Goal: Check status: Check status

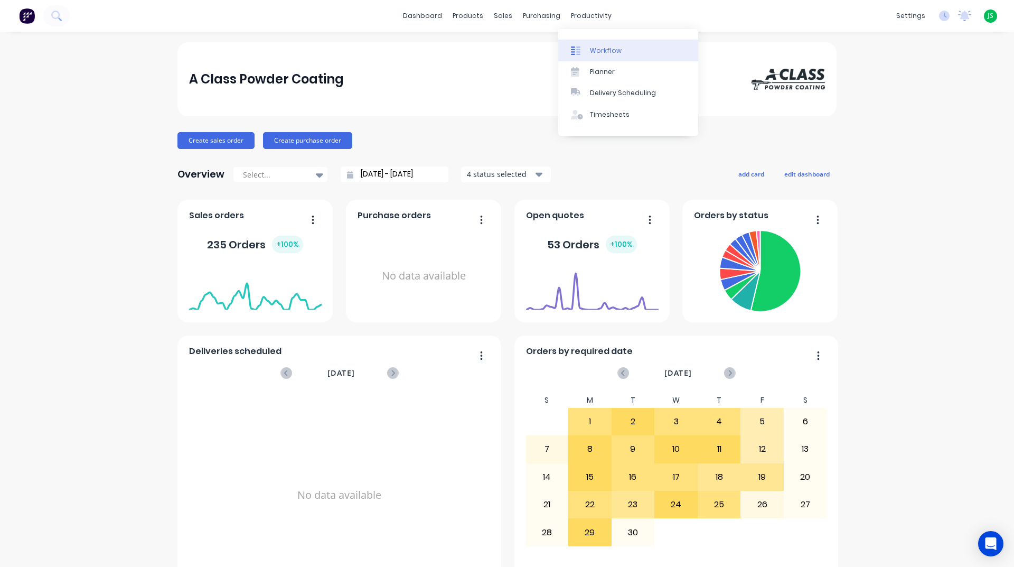
click at [591, 43] on link "Workflow" at bounding box center [628, 50] width 140 height 21
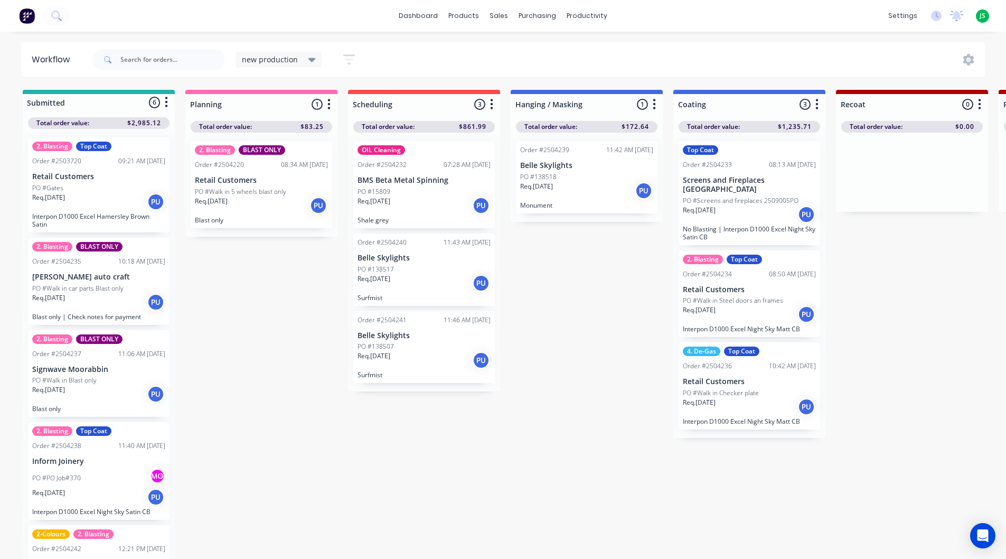
click at [563, 172] on div "PO #138518" at bounding box center [586, 177] width 133 height 10
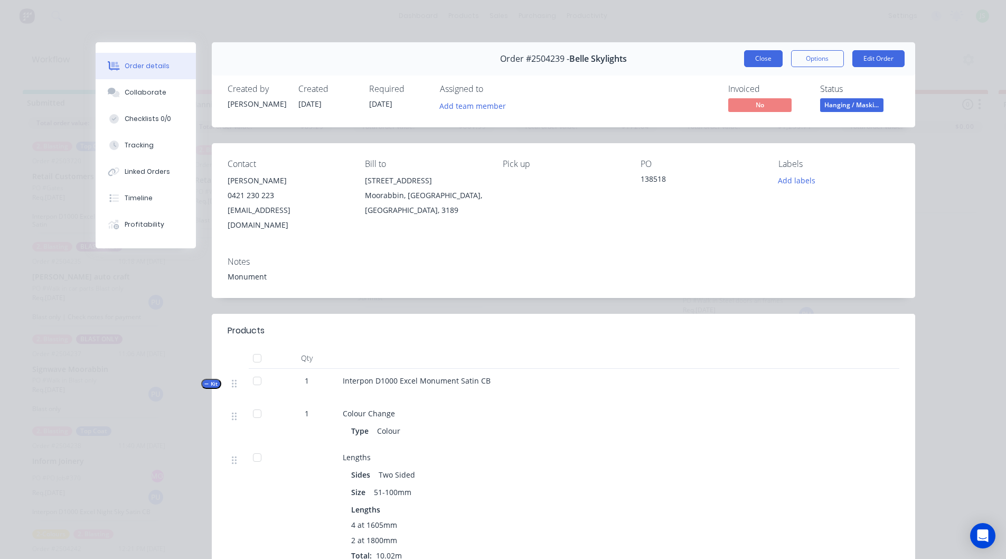
click at [766, 58] on button "Close" at bounding box center [763, 58] width 39 height 17
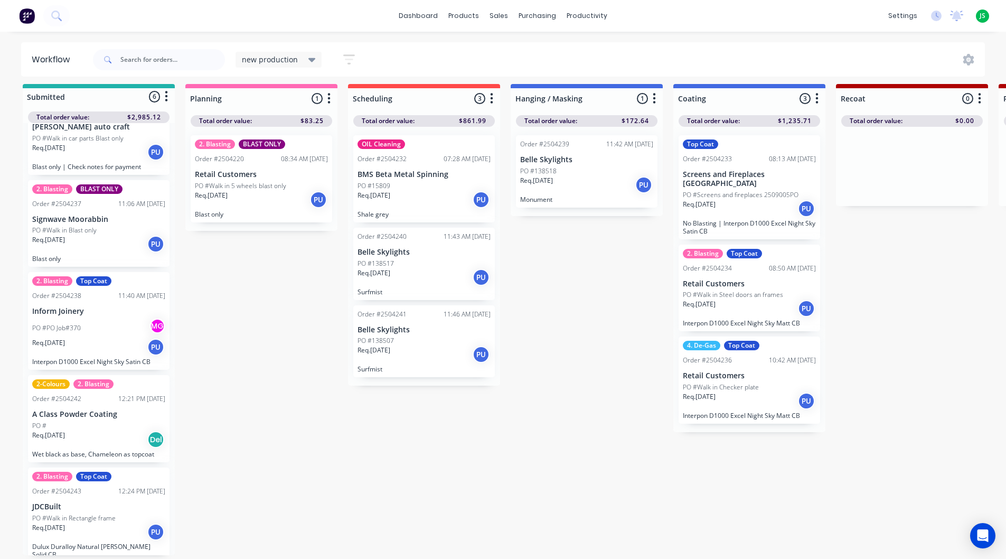
scroll to position [14, 0]
click at [101, 513] on p "PO #Walk in Rectangle frame" at bounding box center [73, 518] width 83 height 10
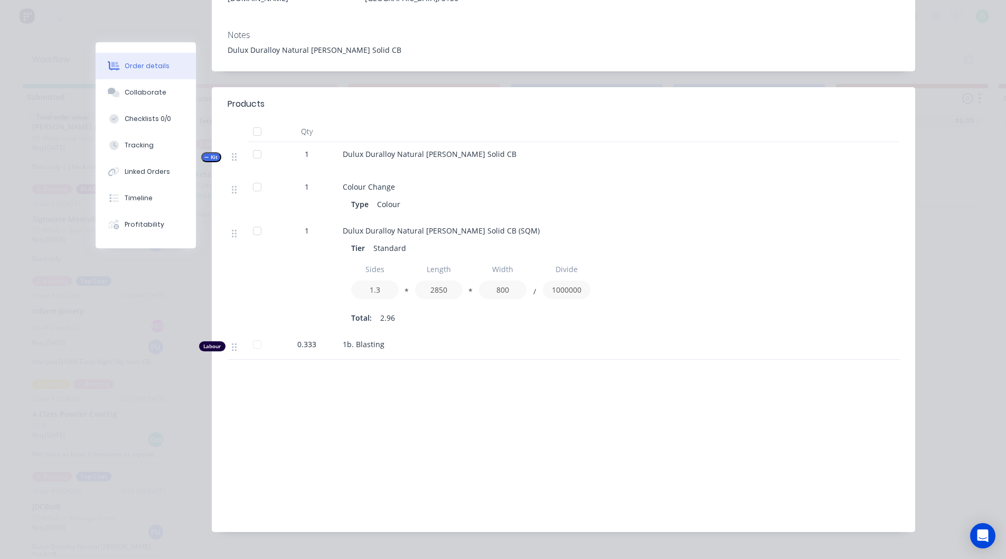
scroll to position [234, 0]
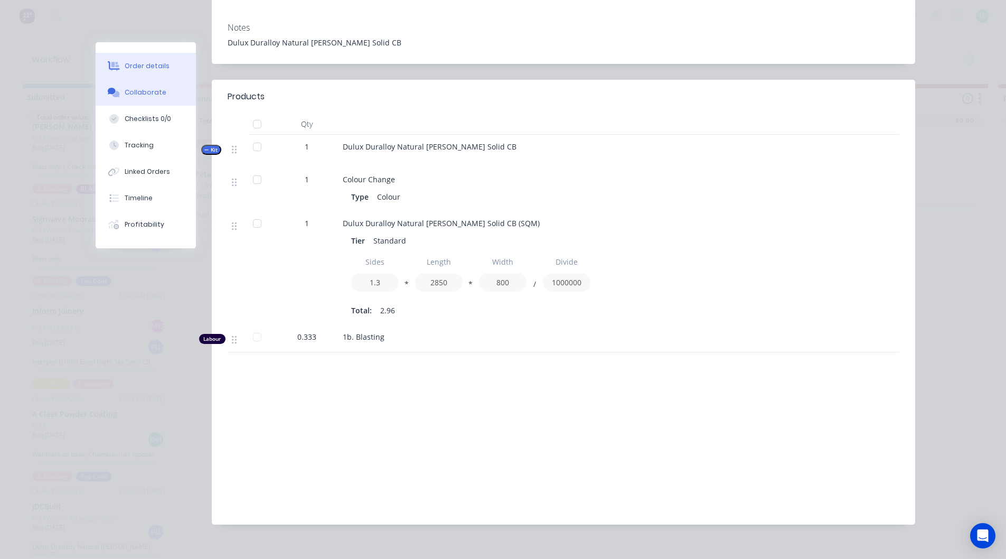
click at [143, 91] on div "Collaborate" at bounding box center [146, 93] width 42 height 10
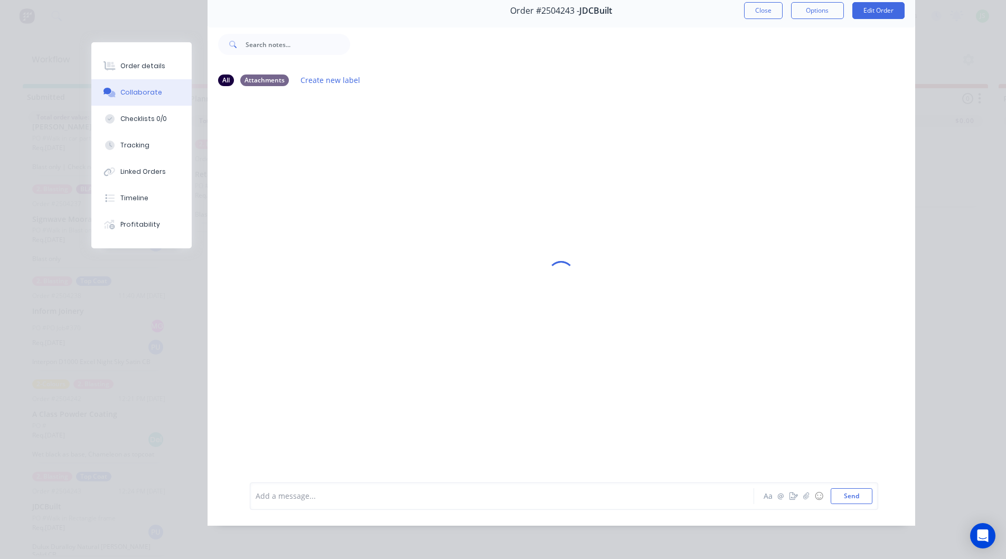
scroll to position [0, 0]
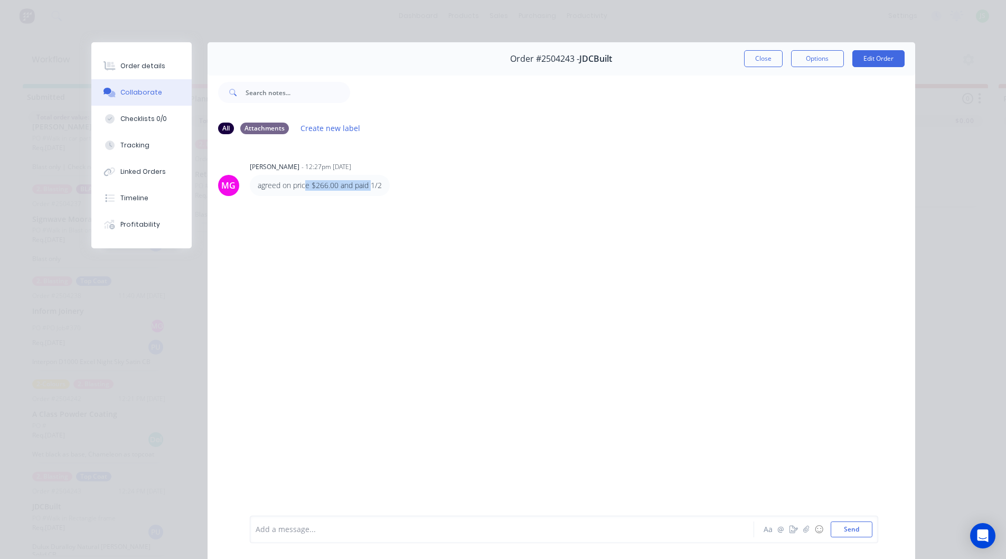
drag, startPoint x: 304, startPoint y: 186, endPoint x: 279, endPoint y: 174, distance: 28.3
click at [367, 189] on p "agreed on price $266.00 and paid 1/2" at bounding box center [320, 185] width 124 height 11
click at [146, 71] on button "Order details" at bounding box center [141, 66] width 100 height 26
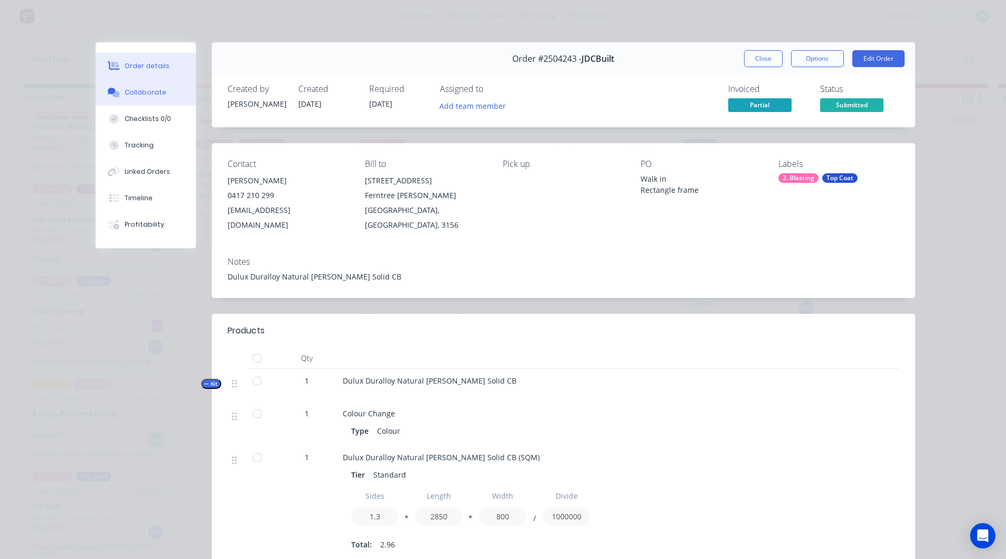
click at [149, 88] on div "Collaborate" at bounding box center [146, 93] width 42 height 10
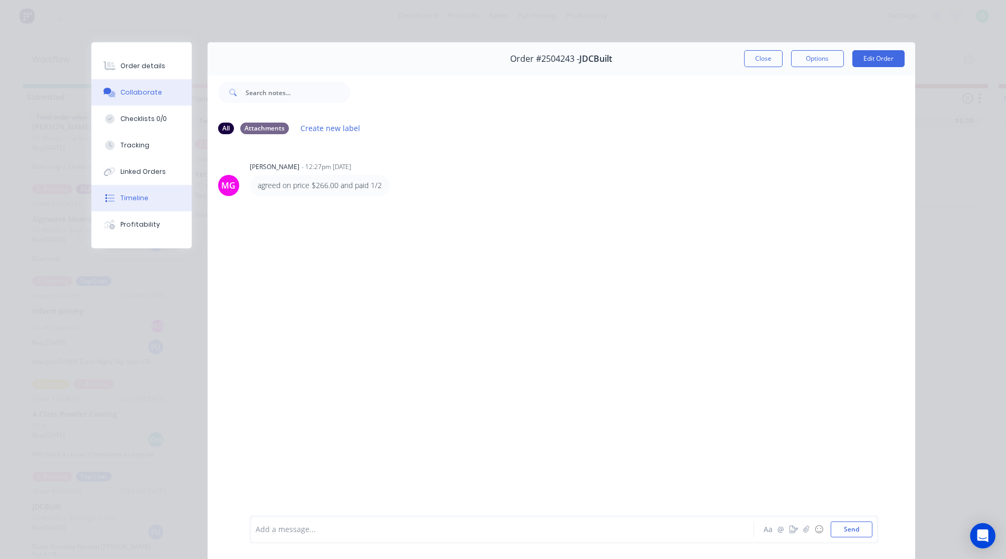
click at [163, 203] on button "Timeline" at bounding box center [141, 198] width 100 height 26
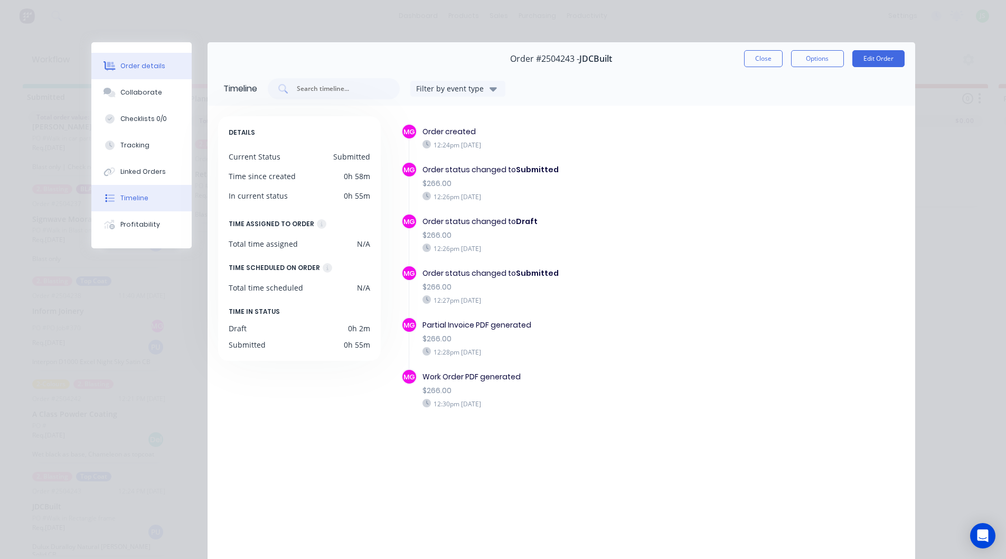
click at [145, 65] on div "Order details" at bounding box center [142, 66] width 45 height 10
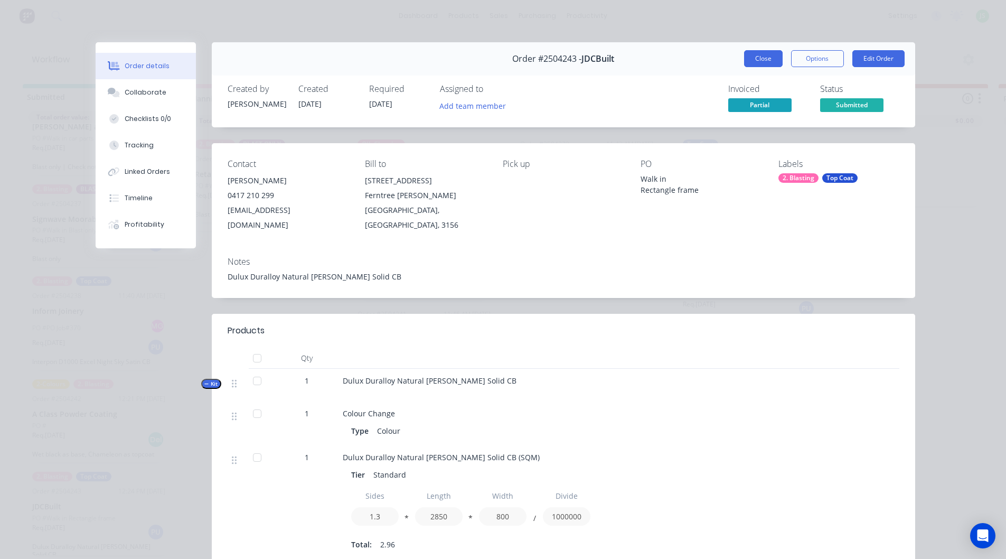
click at [761, 59] on button "Close" at bounding box center [763, 58] width 39 height 17
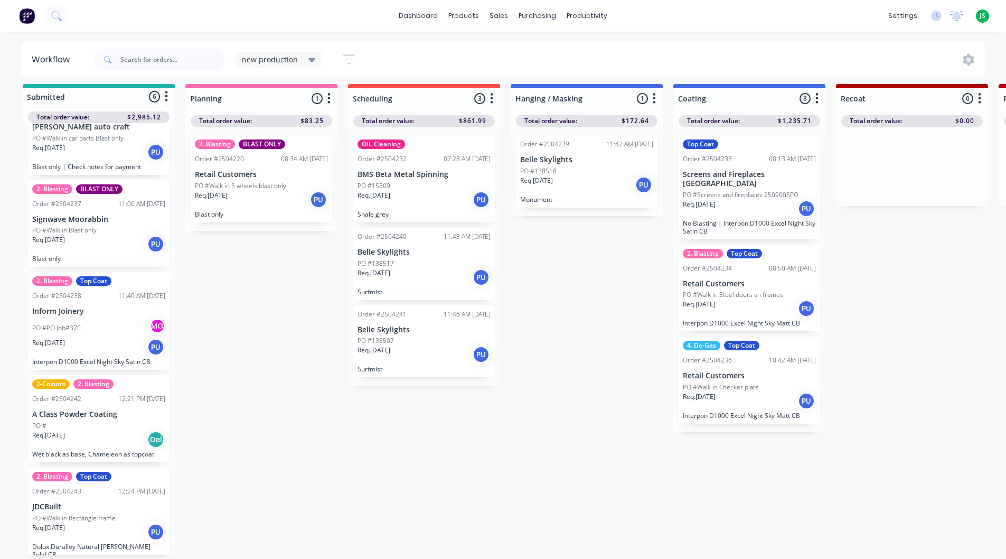
scroll to position [14, 0]
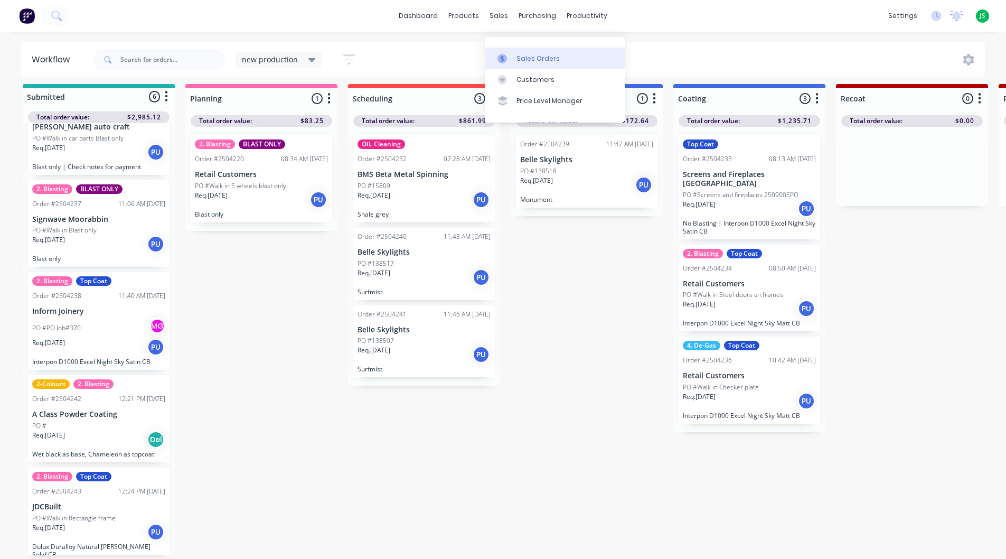
click at [499, 48] on link "Sales Orders" at bounding box center [555, 58] width 140 height 21
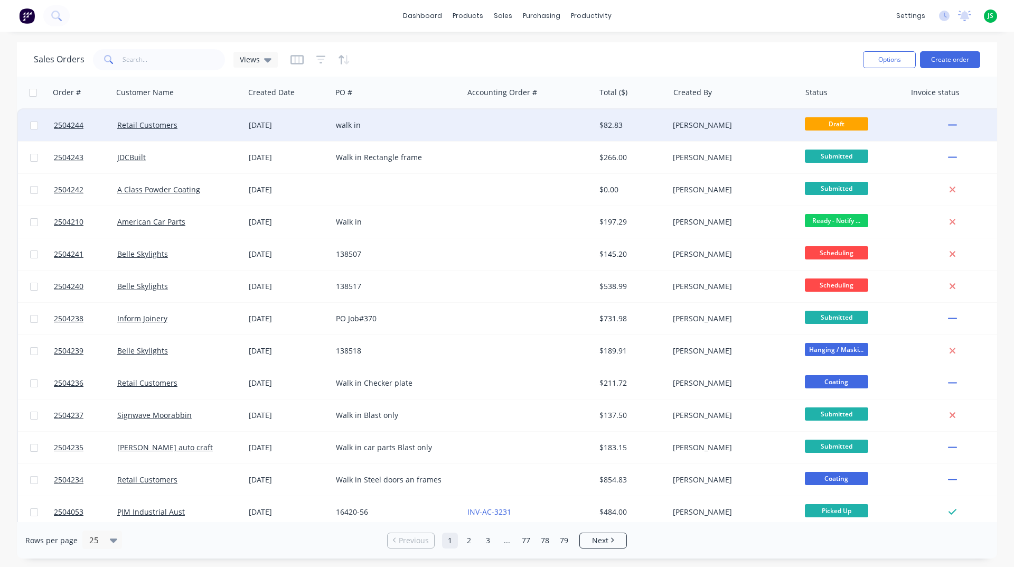
click at [410, 120] on div "walk in" at bounding box center [394, 125] width 117 height 11
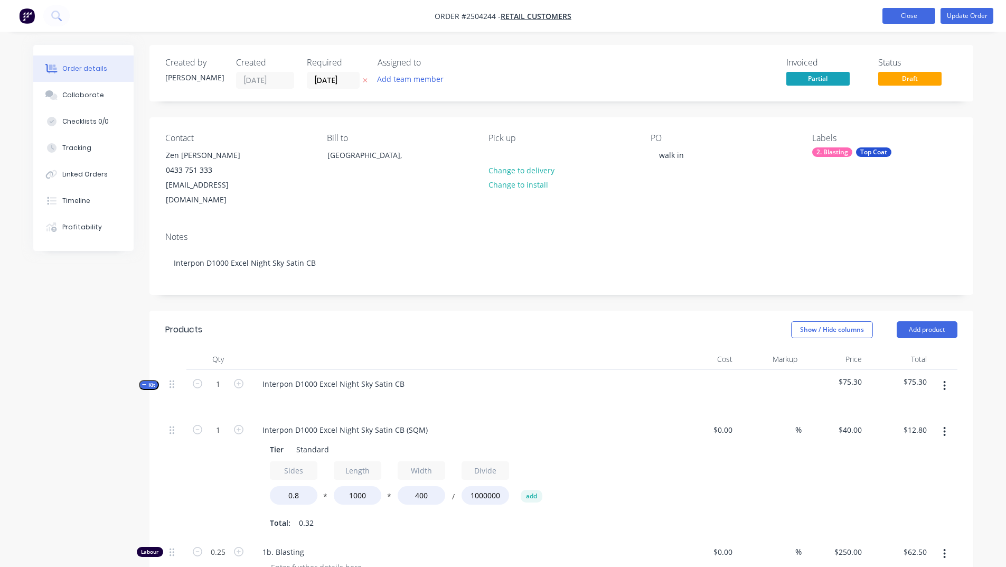
click at [893, 10] on button "Close" at bounding box center [909, 16] width 53 height 16
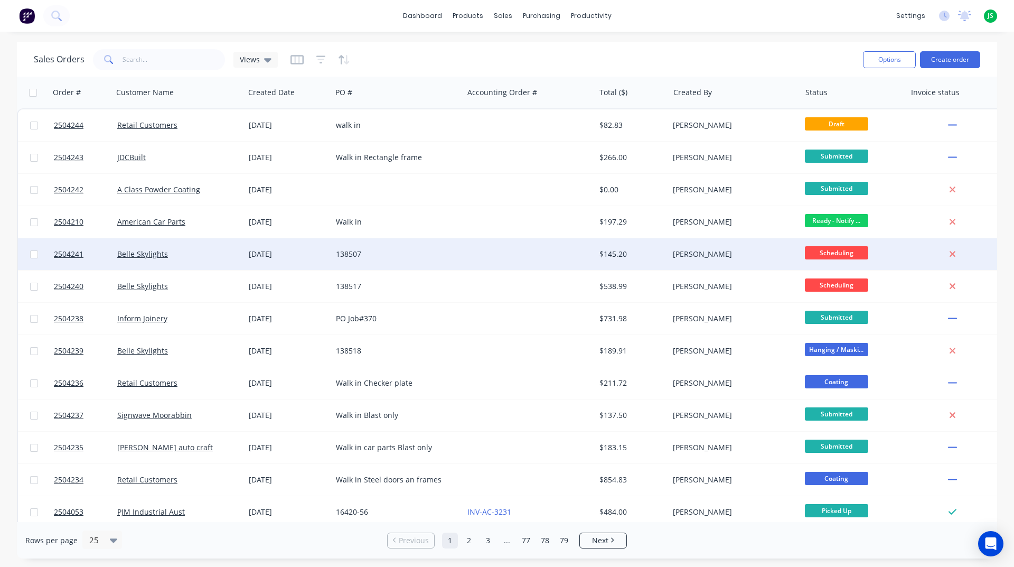
click at [361, 253] on div "138507" at bounding box center [394, 254] width 117 height 11
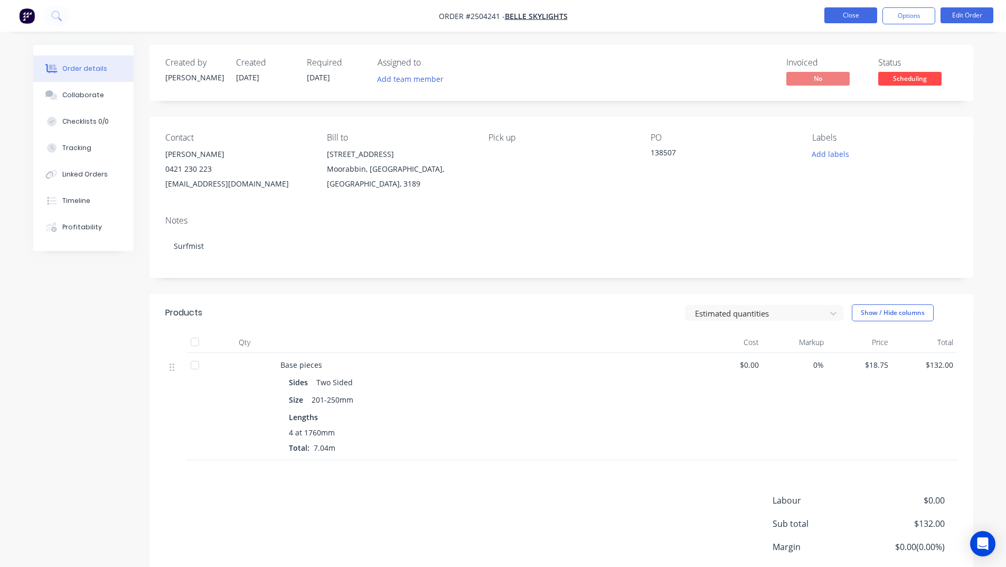
click at [859, 15] on button "Close" at bounding box center [850, 15] width 53 height 16
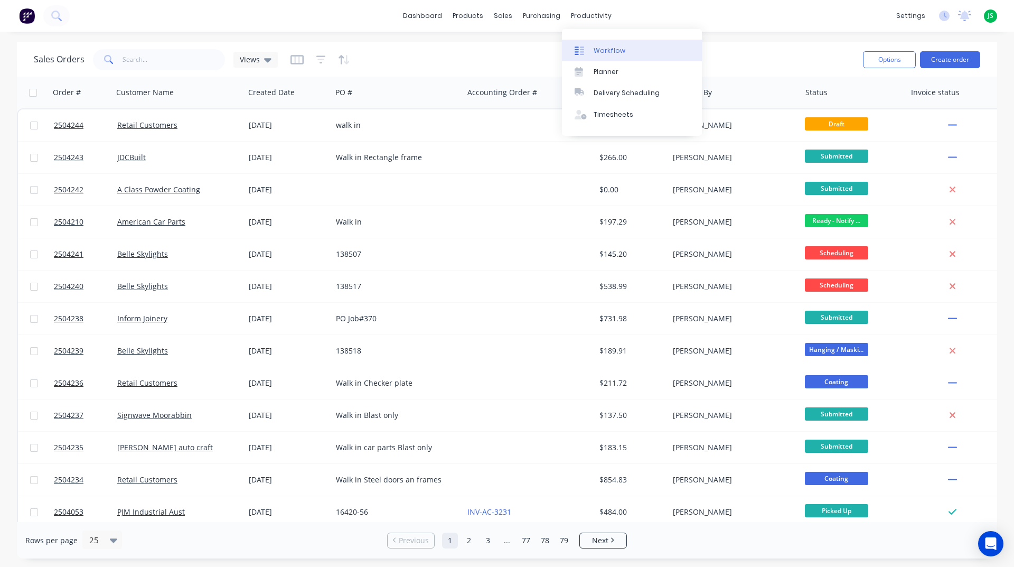
click at [604, 51] on div "Workflow" at bounding box center [610, 51] width 32 height 10
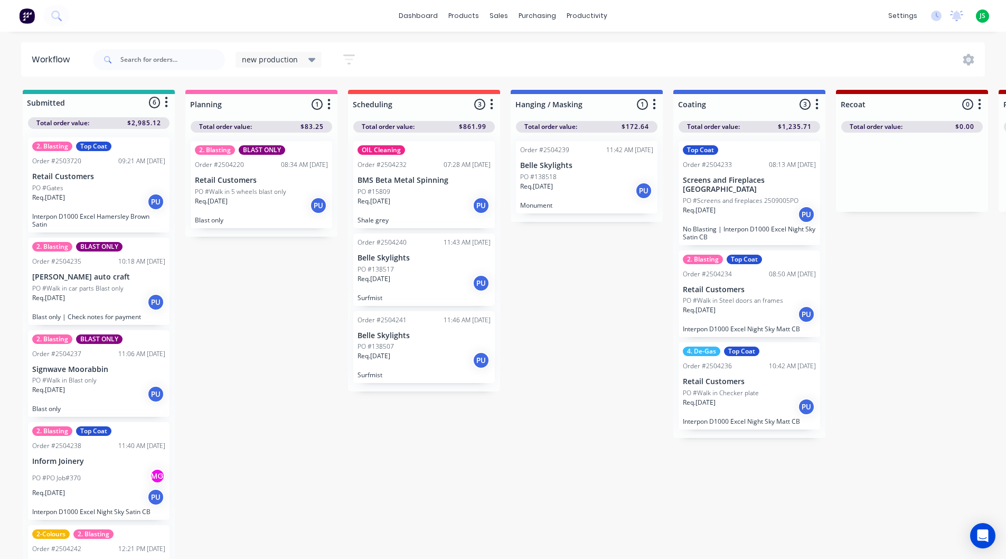
click at [573, 174] on div "PO #138518" at bounding box center [586, 177] width 133 height 10
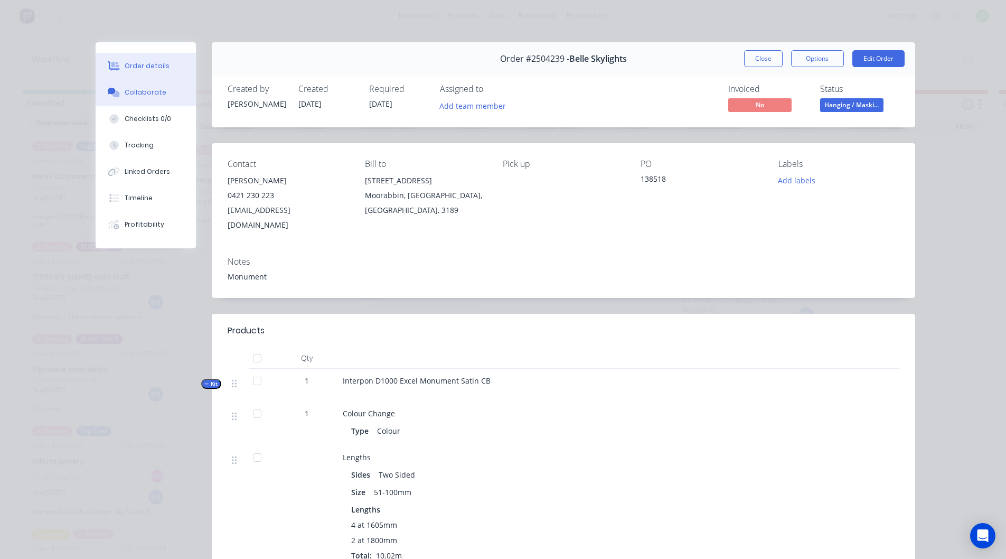
click at [172, 92] on button "Collaborate" at bounding box center [146, 92] width 100 height 26
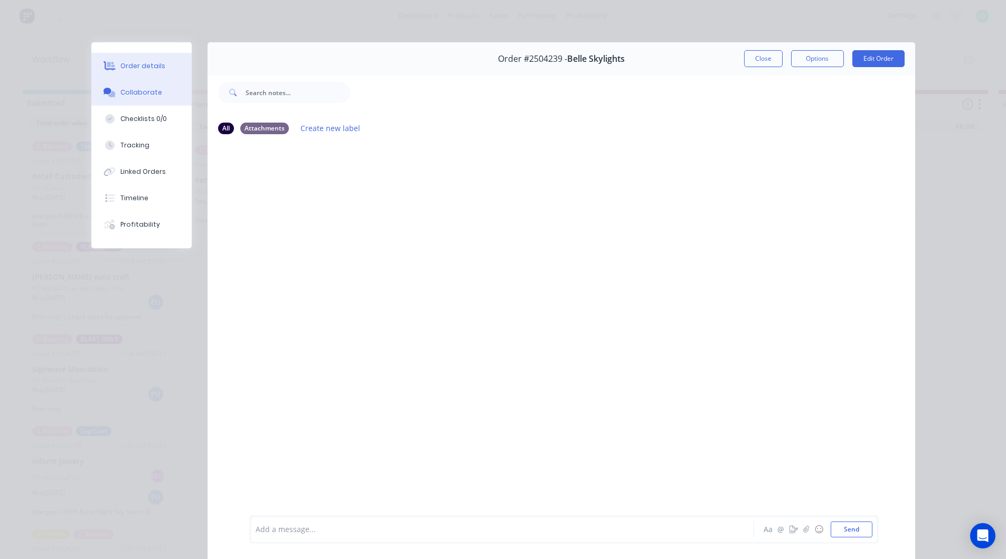
click at [142, 62] on div "Order details" at bounding box center [142, 66] width 45 height 10
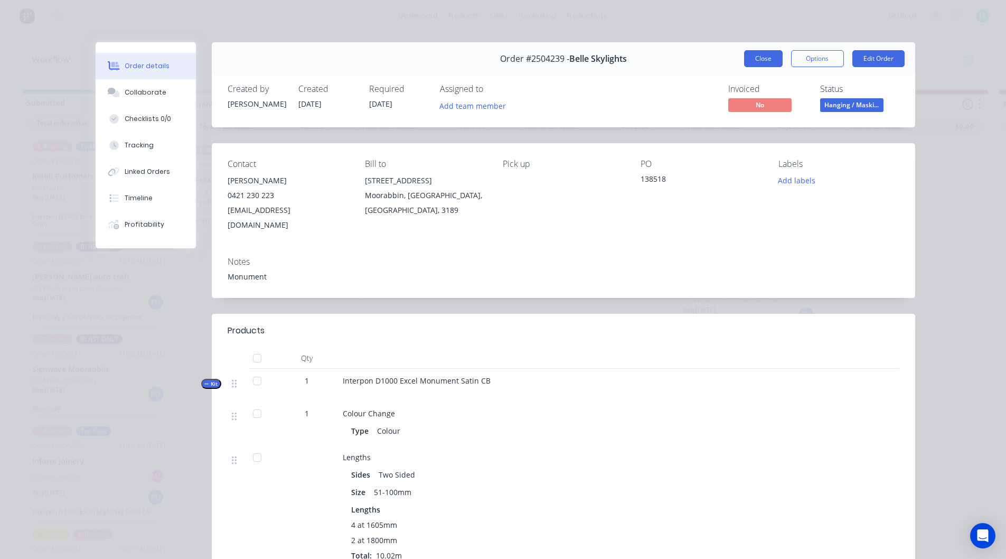
click at [770, 54] on button "Close" at bounding box center [763, 58] width 39 height 17
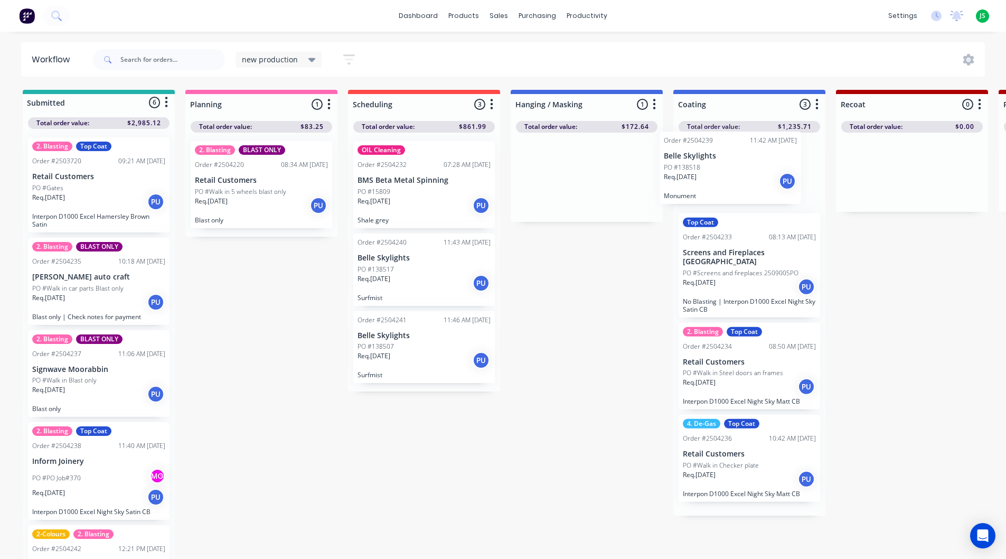
drag, startPoint x: 592, startPoint y: 189, endPoint x: 744, endPoint y: 178, distance: 152.5
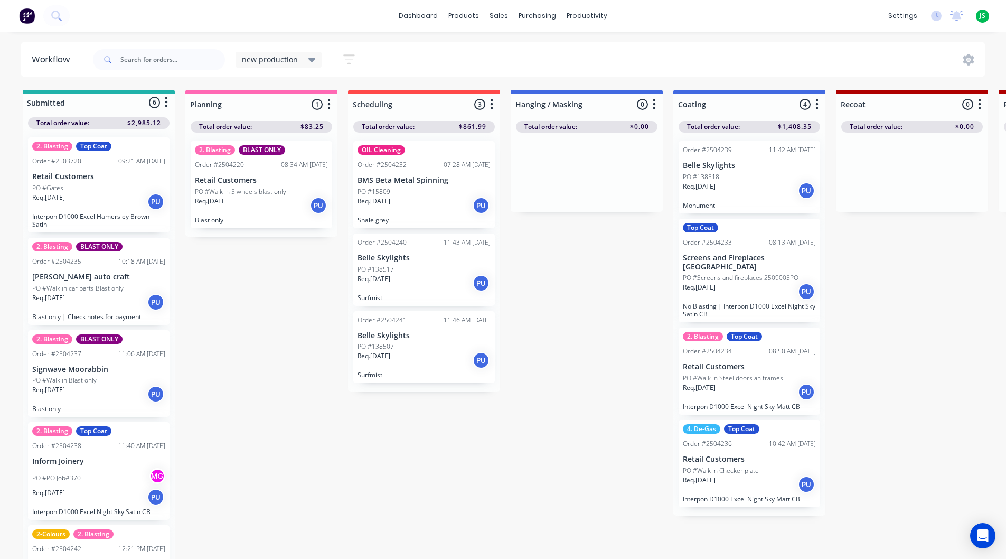
scroll to position [144, 0]
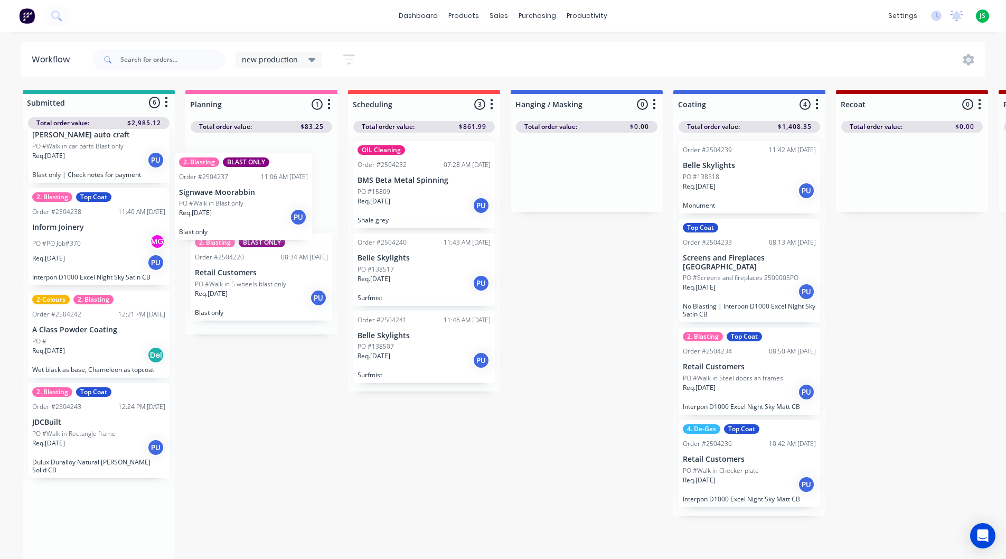
drag, startPoint x: 89, startPoint y: 244, endPoint x: 239, endPoint y: 209, distance: 154.6
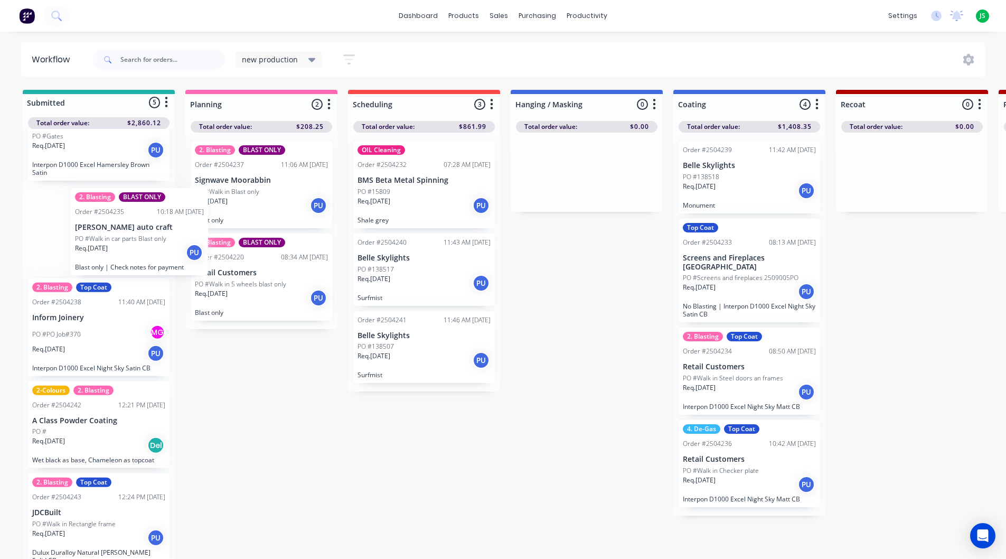
scroll to position [50, 0]
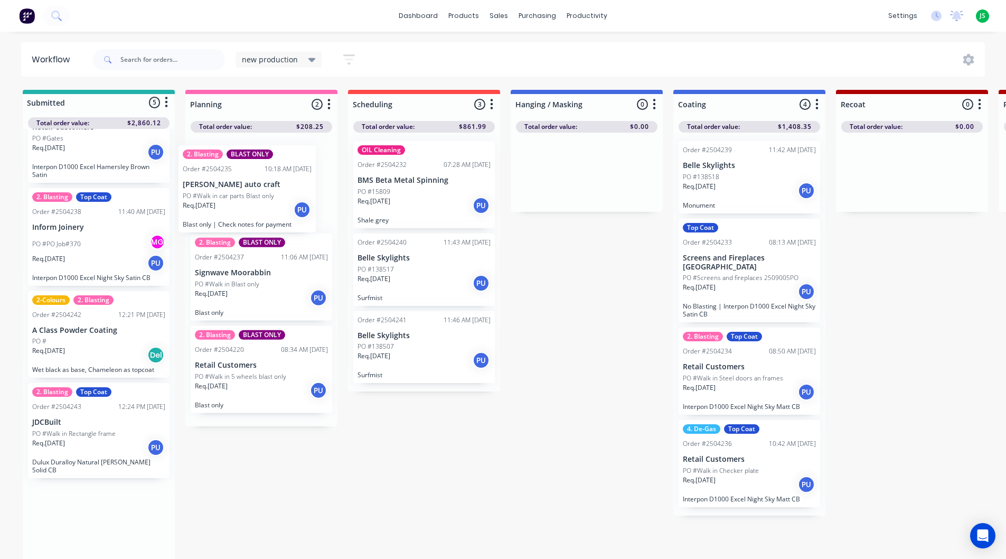
drag, startPoint x: 83, startPoint y: 239, endPoint x: 238, endPoint y: 199, distance: 159.2
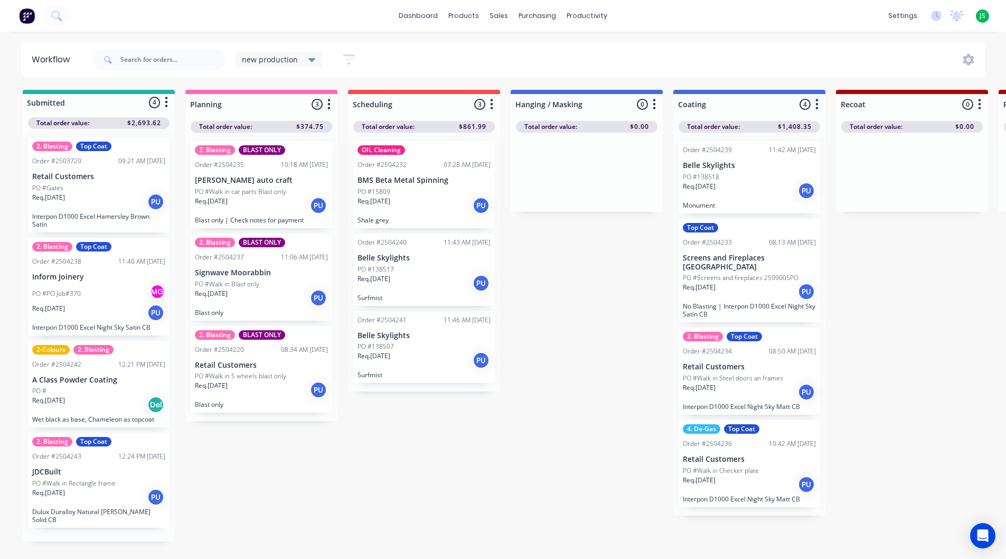
scroll to position [0, 0]
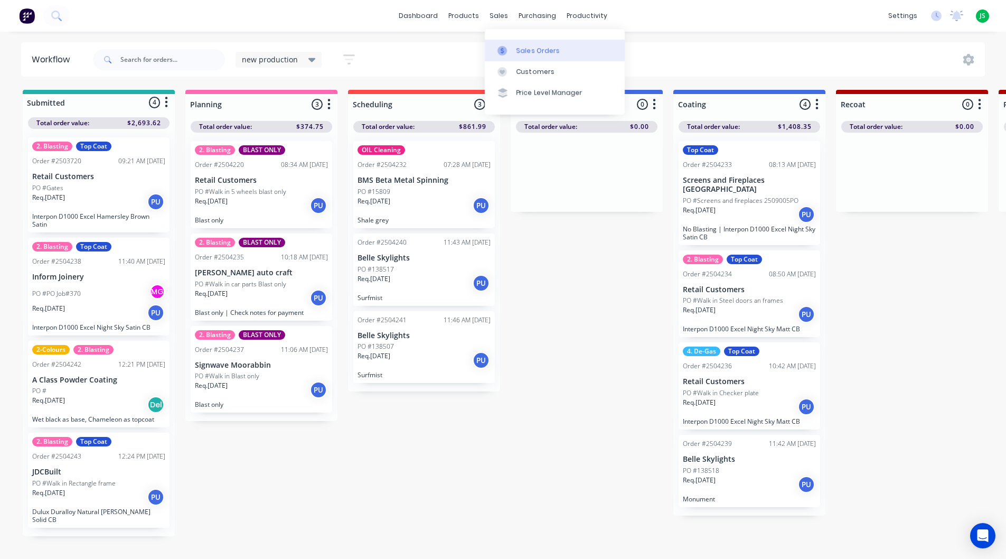
click at [508, 43] on link "Sales Orders" at bounding box center [555, 50] width 140 height 21
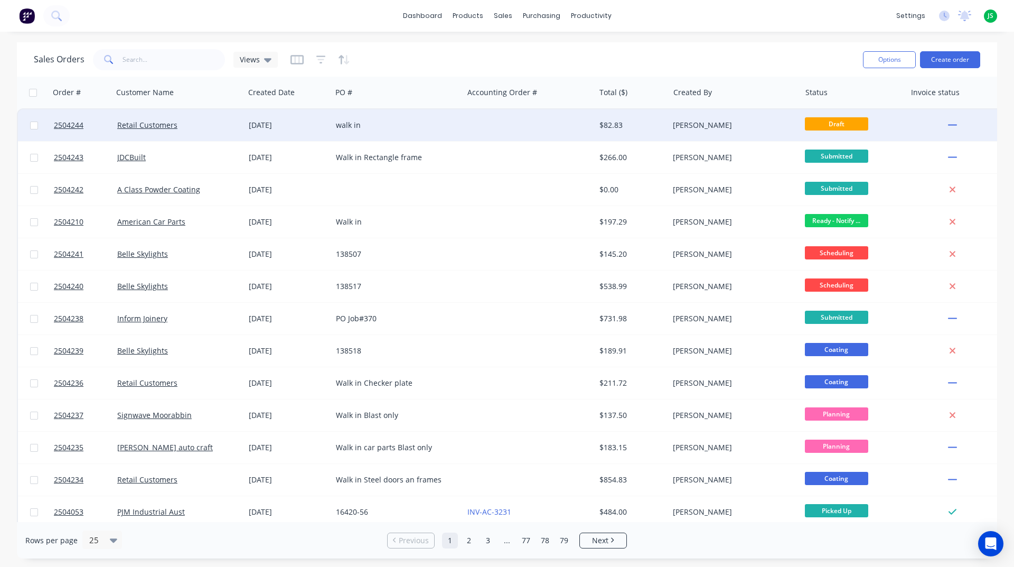
click at [522, 128] on div at bounding box center [529, 125] width 132 height 32
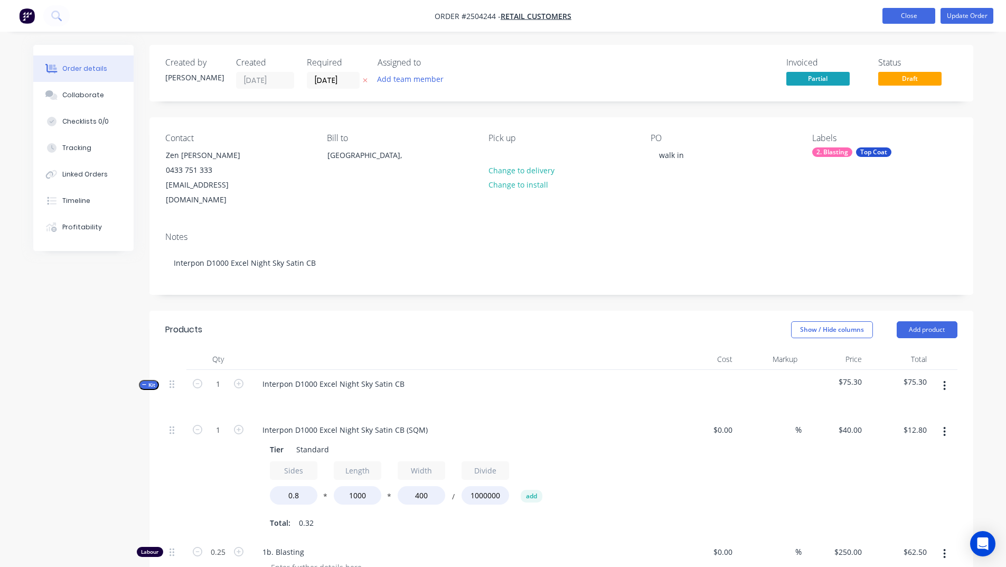
click at [913, 15] on button "Close" at bounding box center [909, 16] width 53 height 16
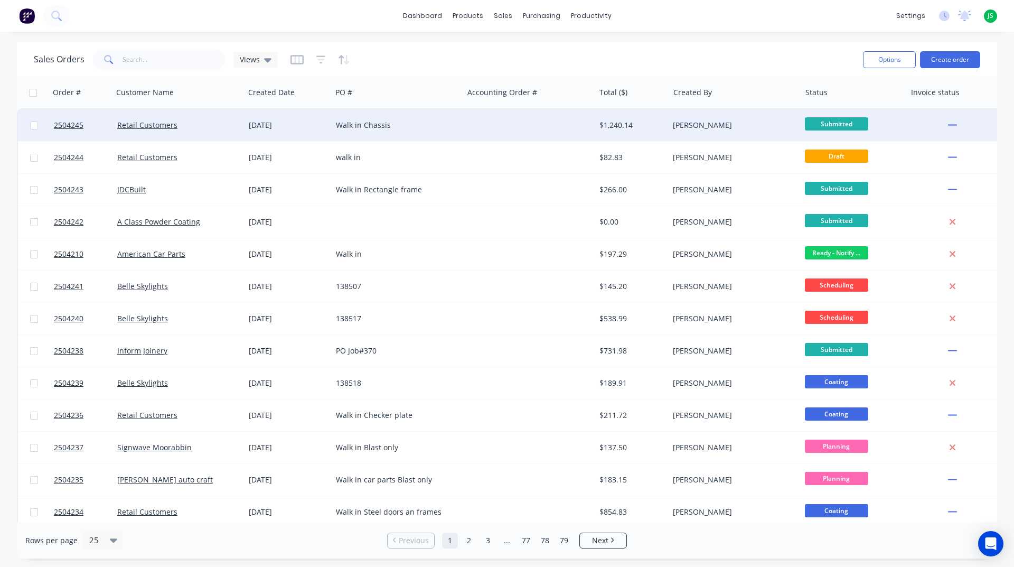
click at [481, 134] on div at bounding box center [529, 125] width 132 height 32
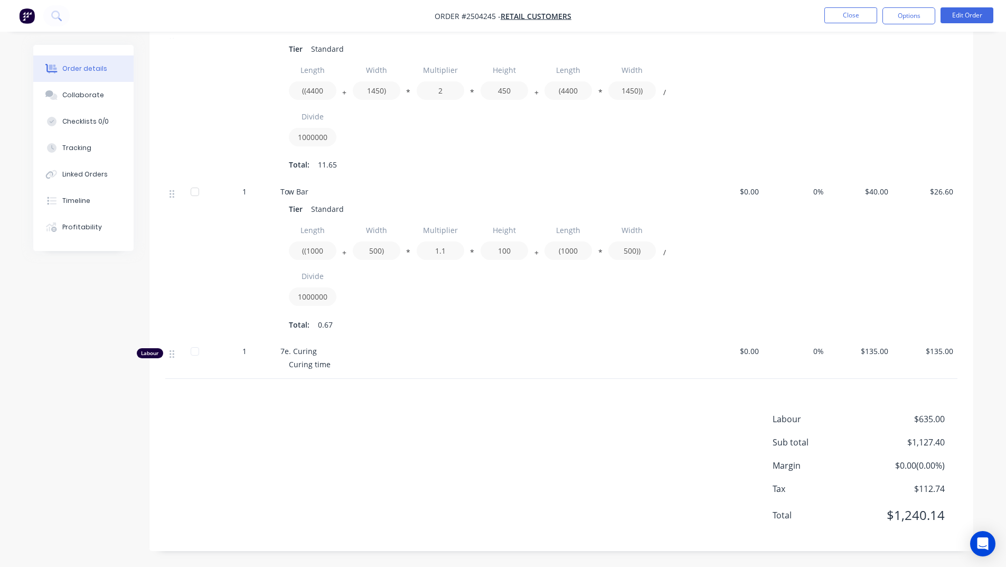
scroll to position [77, 0]
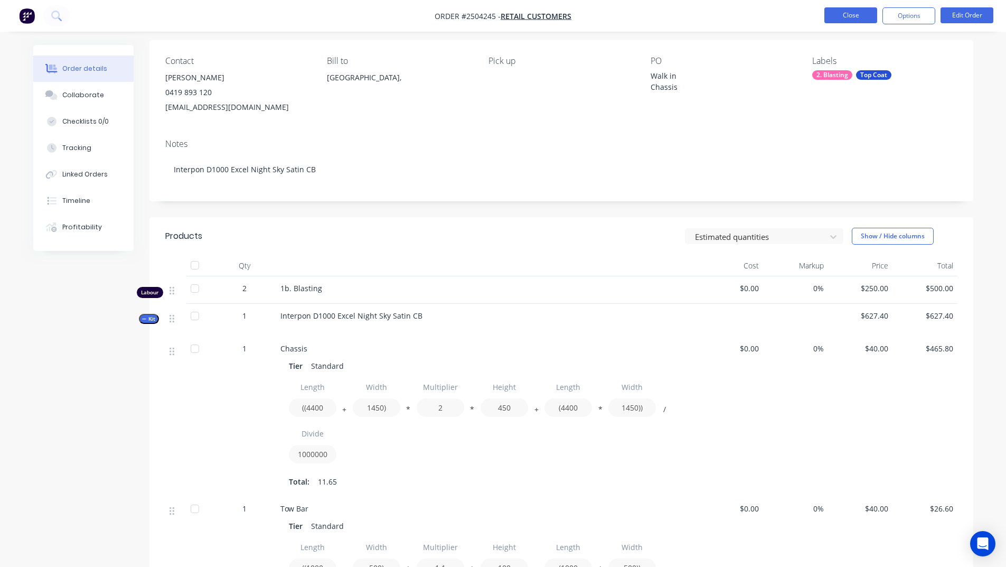
click at [833, 16] on button "Close" at bounding box center [850, 15] width 53 height 16
